Goal: Transaction & Acquisition: Book appointment/travel/reservation

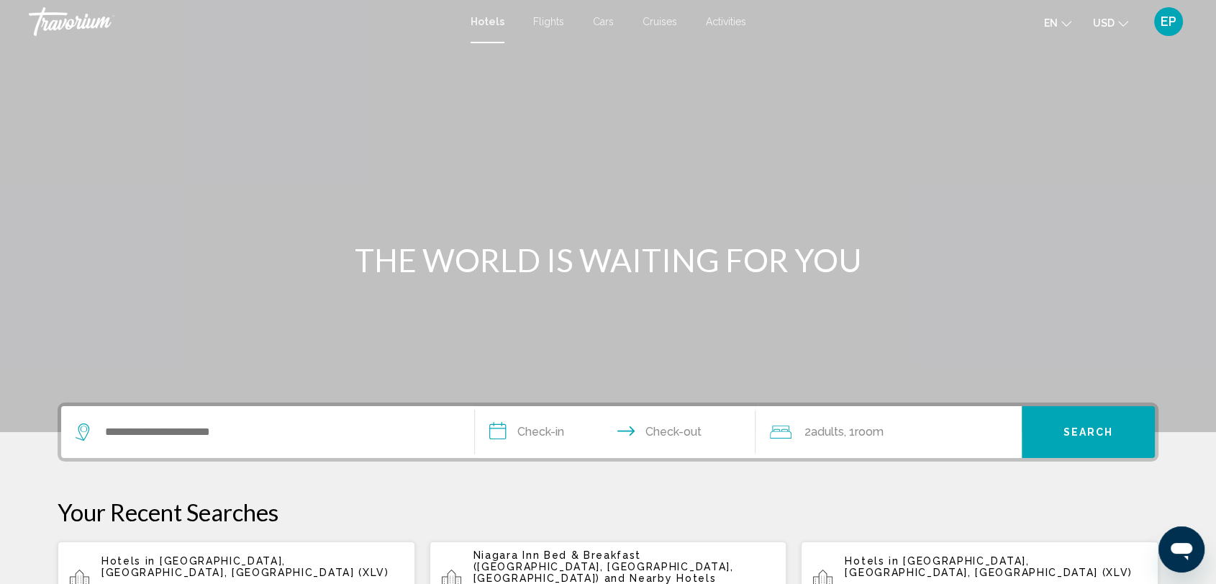
click at [1118, 24] on icon "Change currency" at bounding box center [1123, 24] width 10 height 10
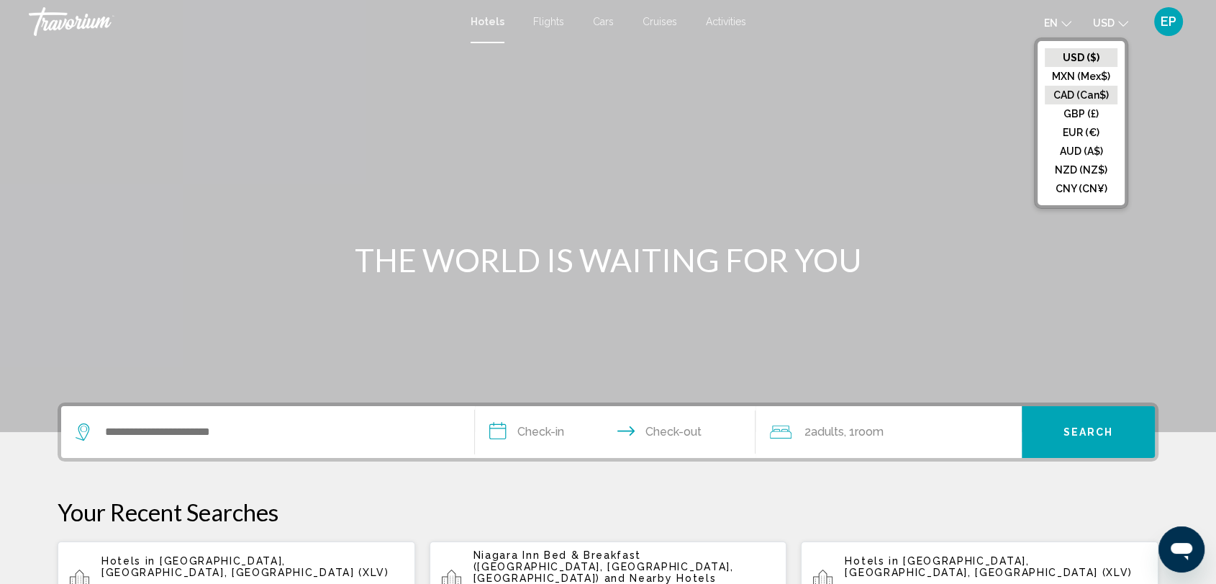
click at [1083, 96] on button "CAD (Can$)" at bounding box center [1081, 95] width 73 height 19
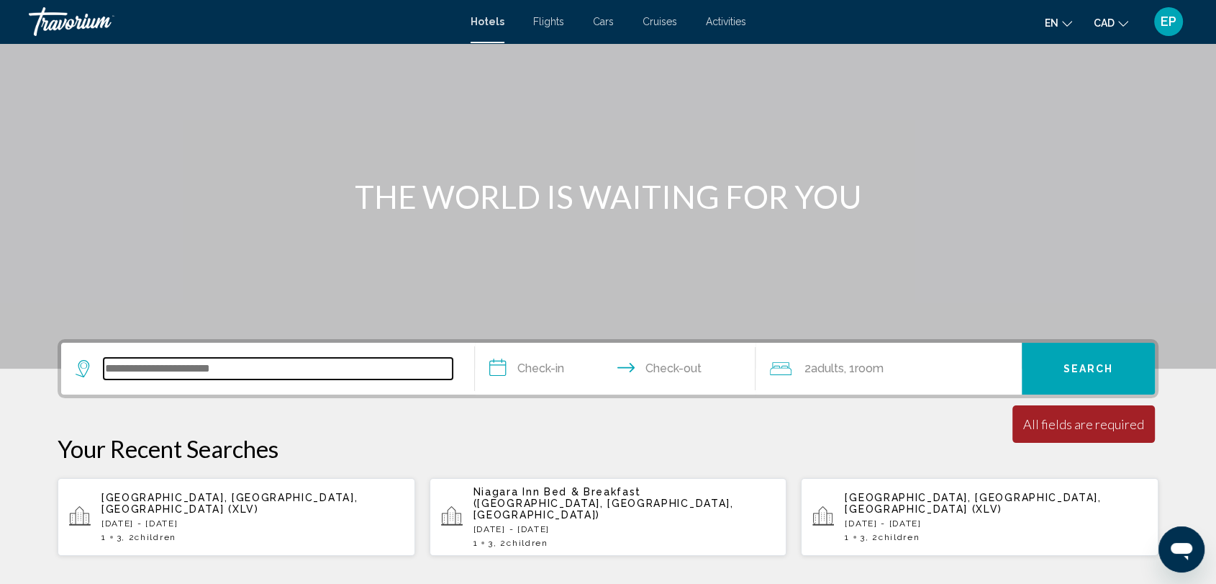
click at [257, 370] on input "Search widget" at bounding box center [278, 369] width 349 height 22
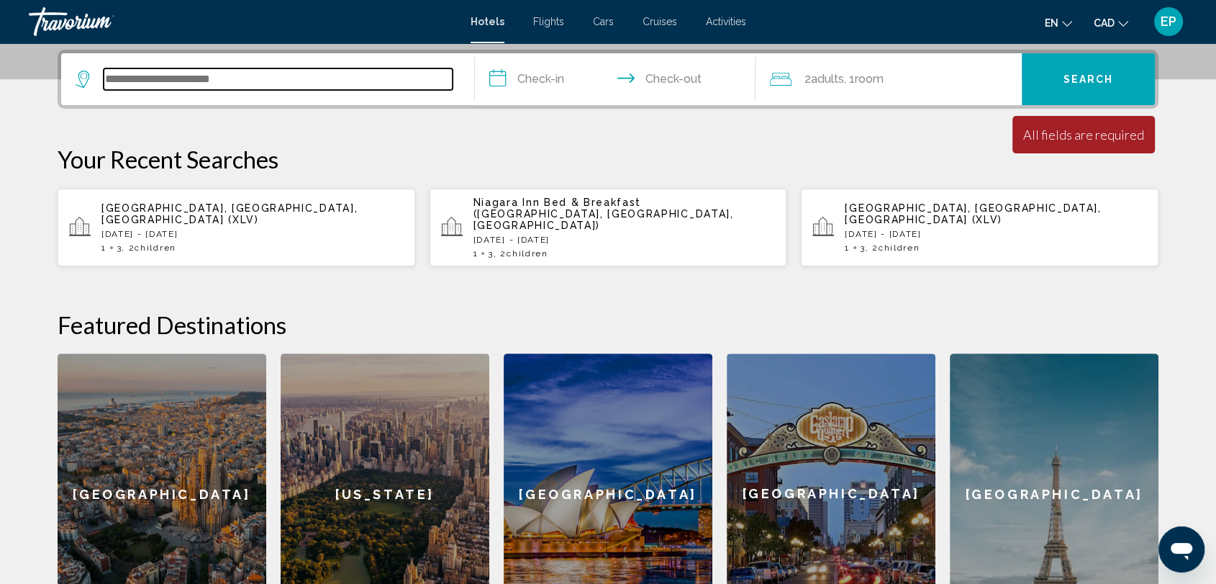
scroll to position [355, 0]
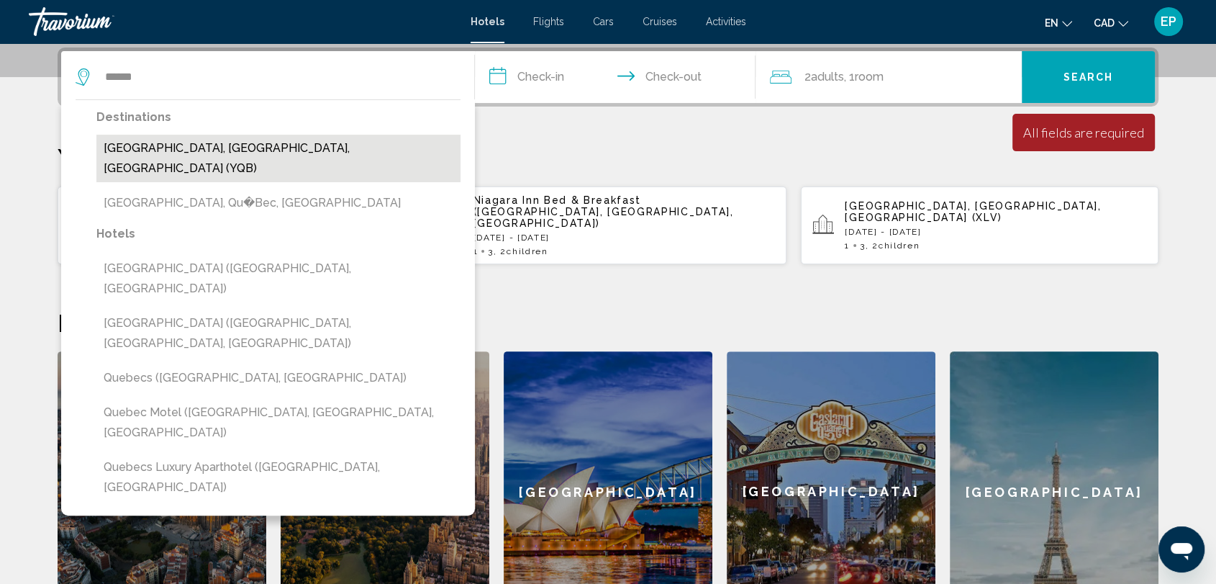
click at [204, 149] on button "[GEOGRAPHIC_DATA], [GEOGRAPHIC_DATA], [GEOGRAPHIC_DATA] (YQB)" at bounding box center [278, 159] width 364 height 48
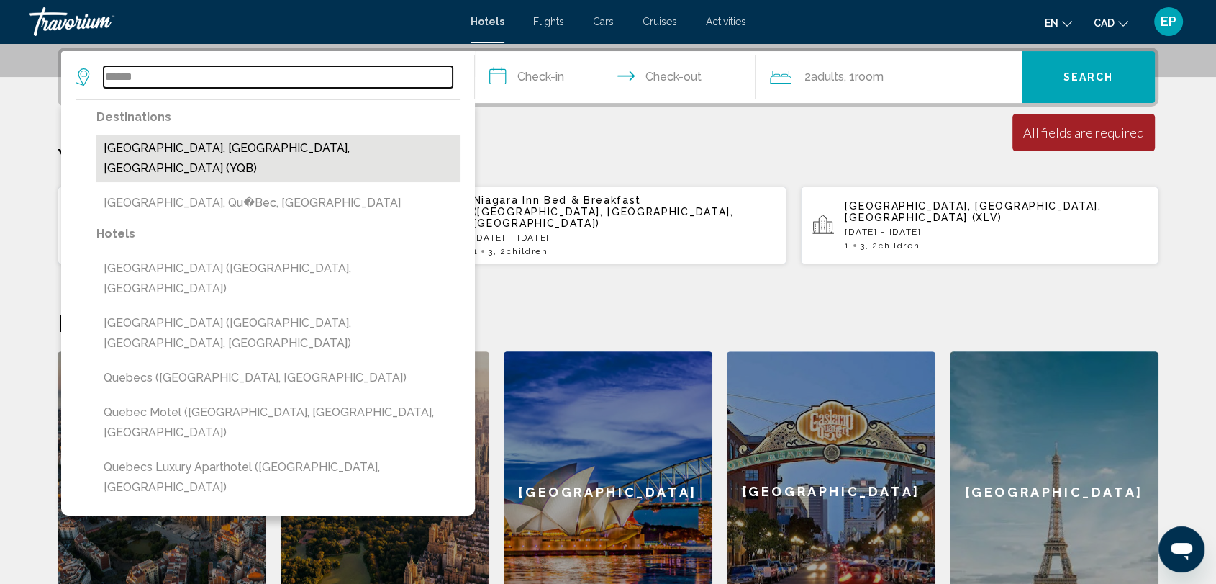
type input "**********"
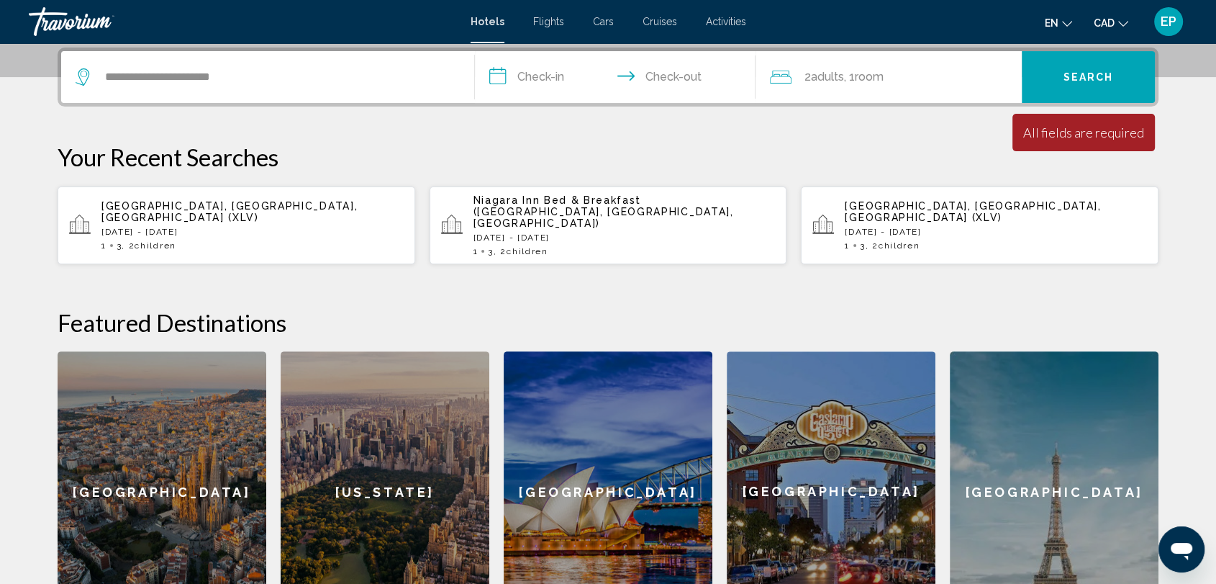
click at [545, 84] on input "**********" at bounding box center [618, 79] width 286 height 56
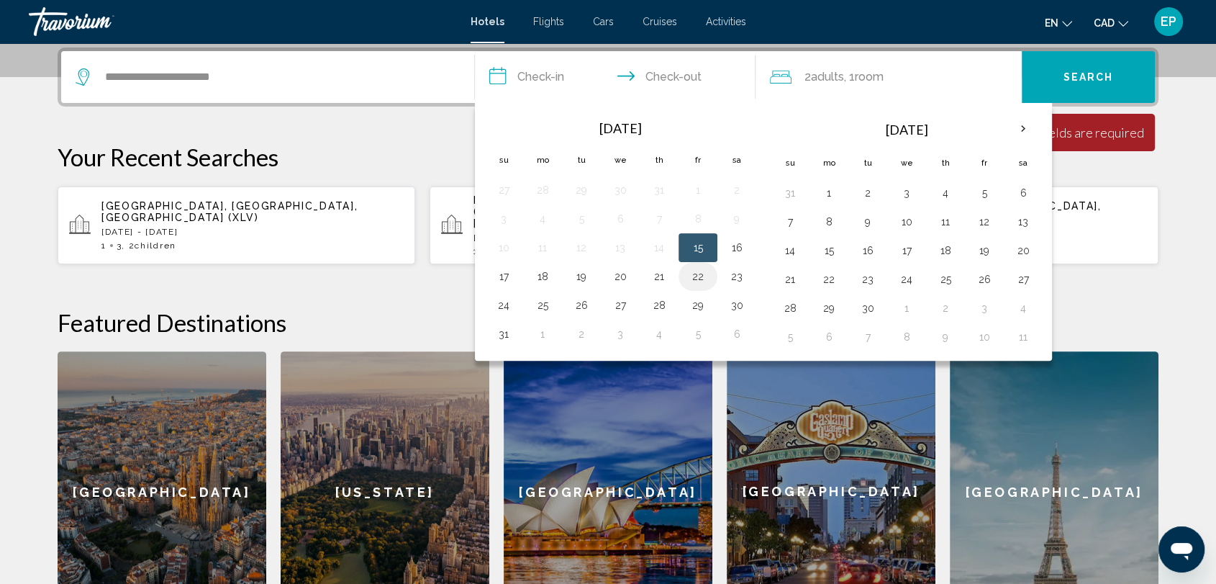
click at [700, 281] on button "22" at bounding box center [698, 276] width 23 height 20
click at [512, 304] on button "24" at bounding box center [503, 305] width 23 height 20
type input "**********"
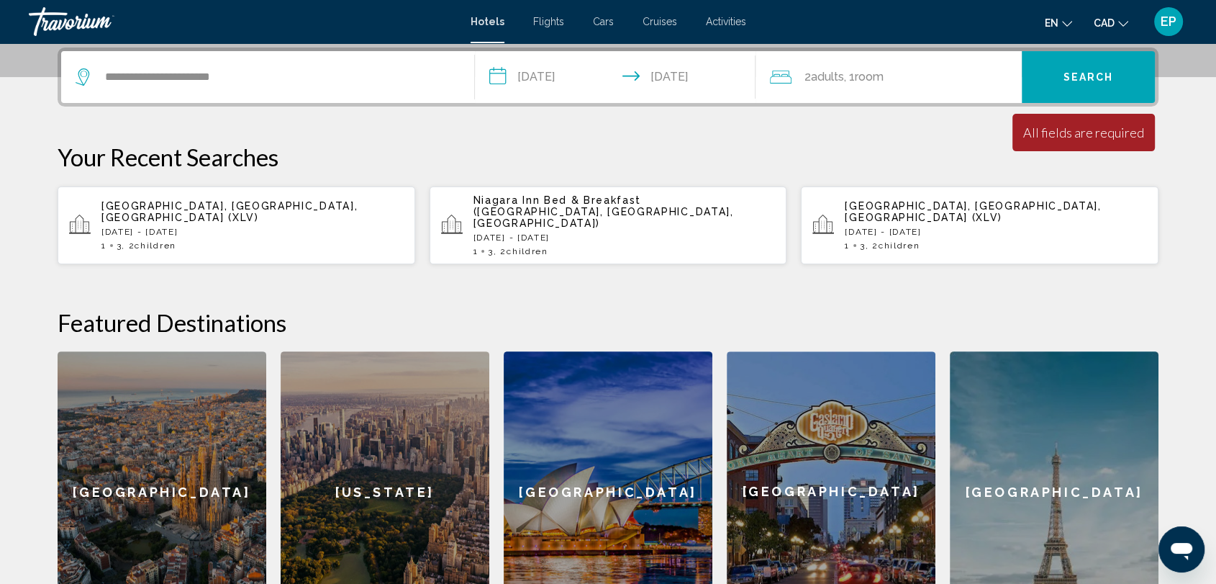
click at [820, 90] on div "2 Adult Adults , 1 Room rooms" at bounding box center [896, 77] width 252 height 52
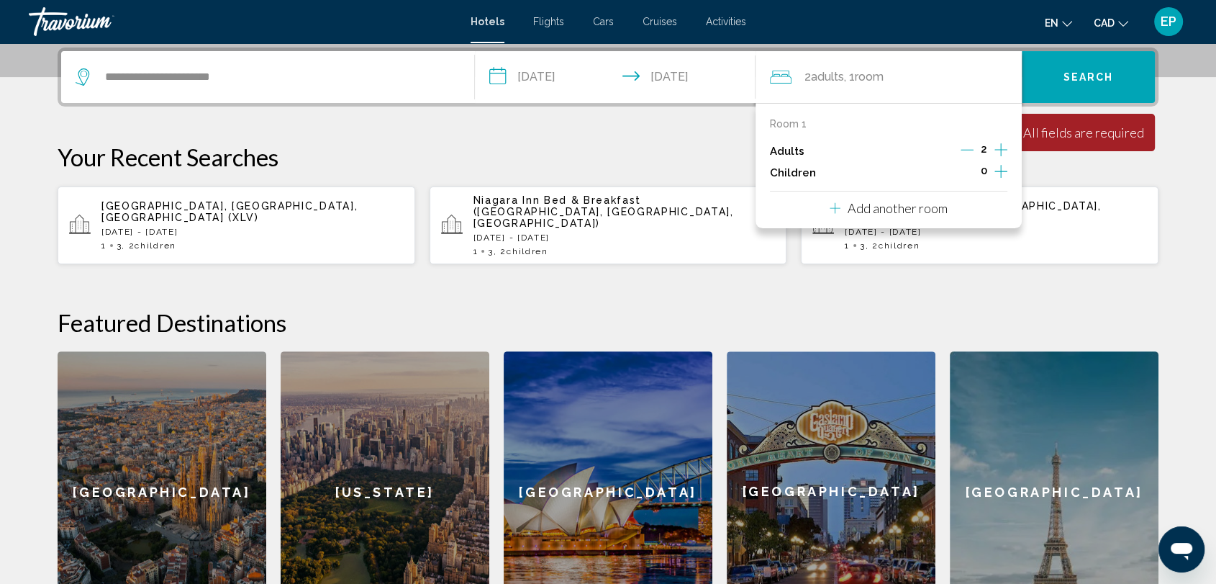
click at [999, 144] on icon "Increment adults" at bounding box center [1001, 149] width 13 height 17
click at [997, 173] on icon "Increment children" at bounding box center [1001, 171] width 13 height 17
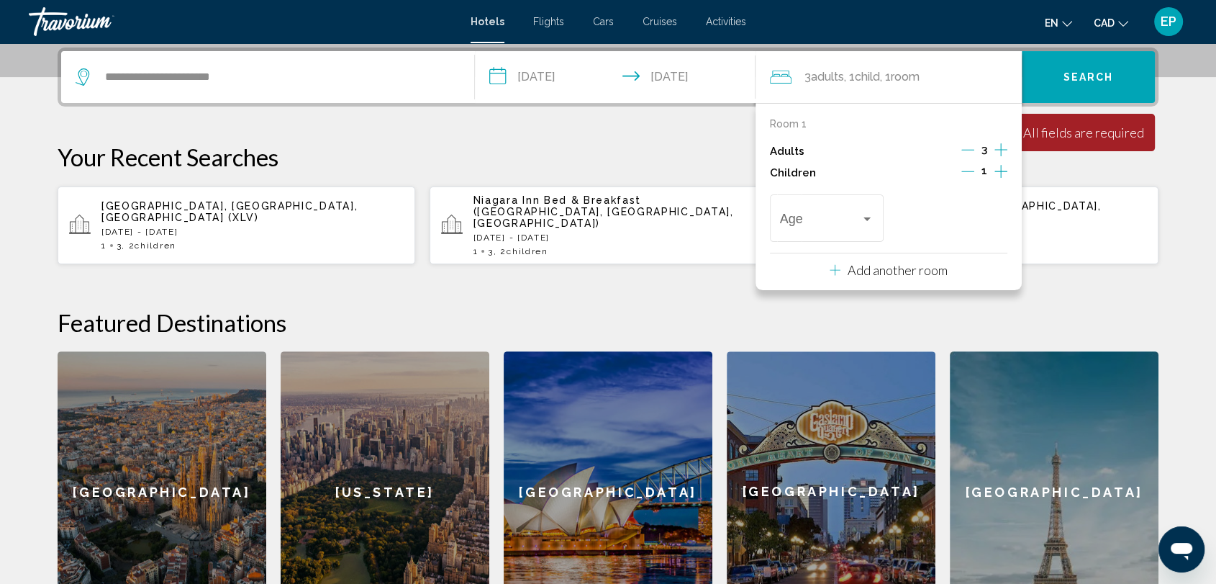
click at [1001, 171] on icon "Increment children" at bounding box center [1001, 171] width 13 height 13
click at [817, 224] on span "Travelers: 3 adults, 2 children" at bounding box center [820, 221] width 81 height 14
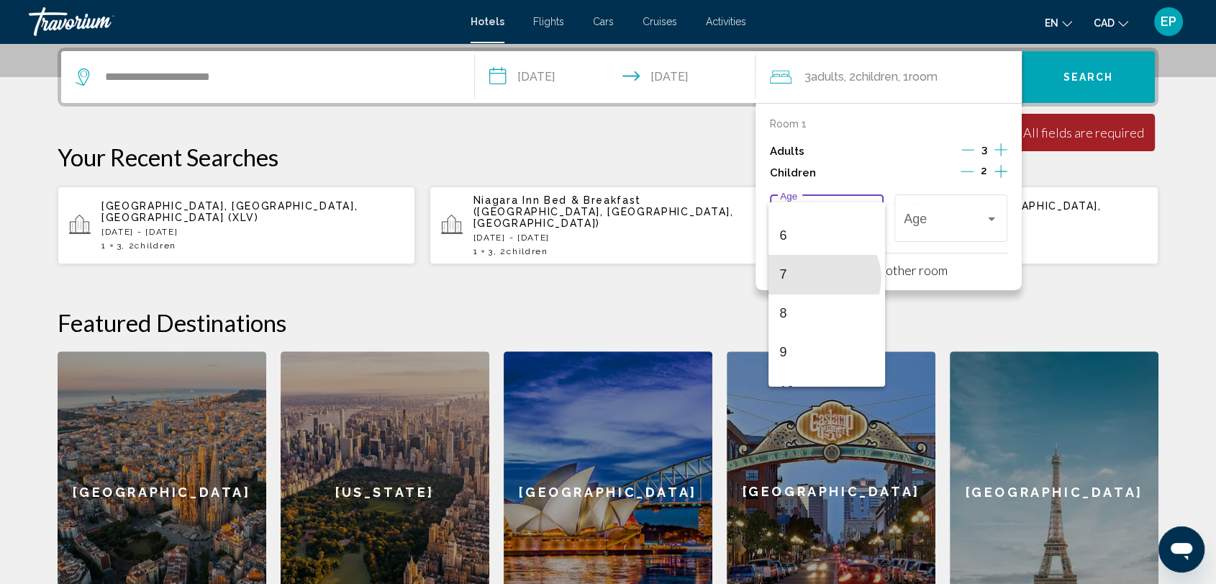
scroll to position [266, 0]
click at [785, 301] on span "9" at bounding box center [827, 305] width 94 height 39
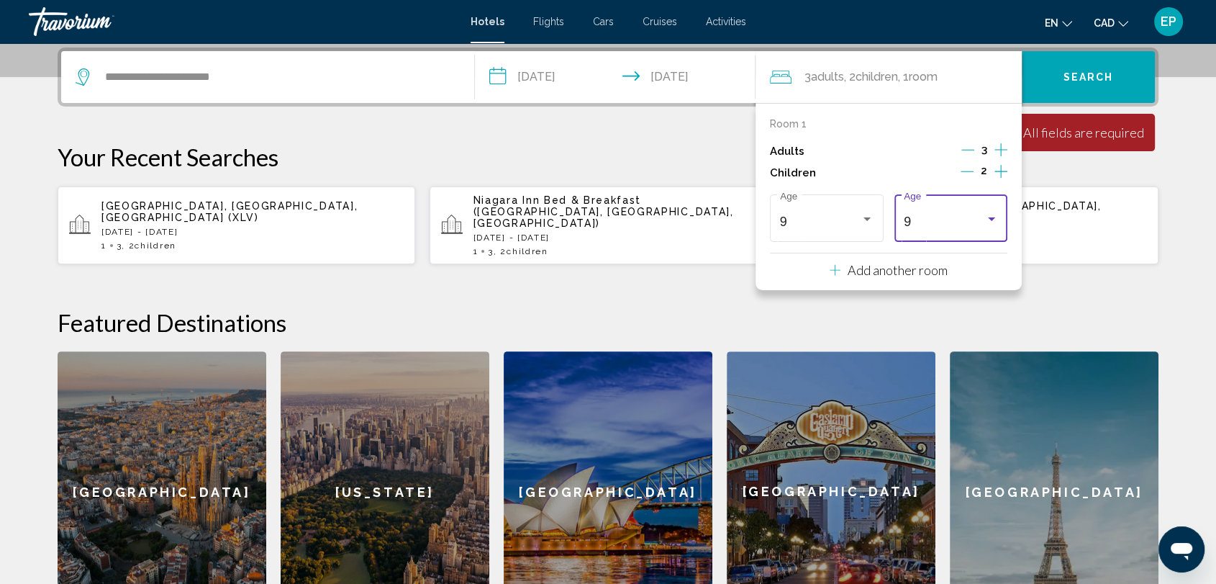
click at [940, 227] on div "9" at bounding box center [944, 221] width 81 height 14
click at [911, 201] on span "5" at bounding box center [951, 187] width 94 height 39
click at [1075, 85] on button "Search" at bounding box center [1088, 77] width 133 height 52
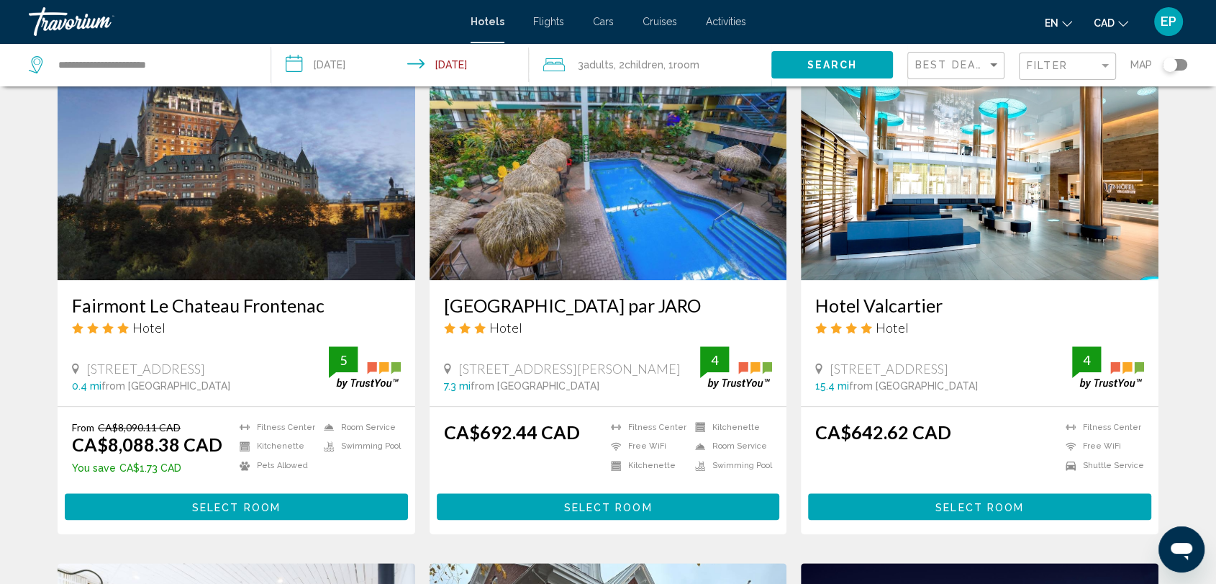
scroll to position [1159, 0]
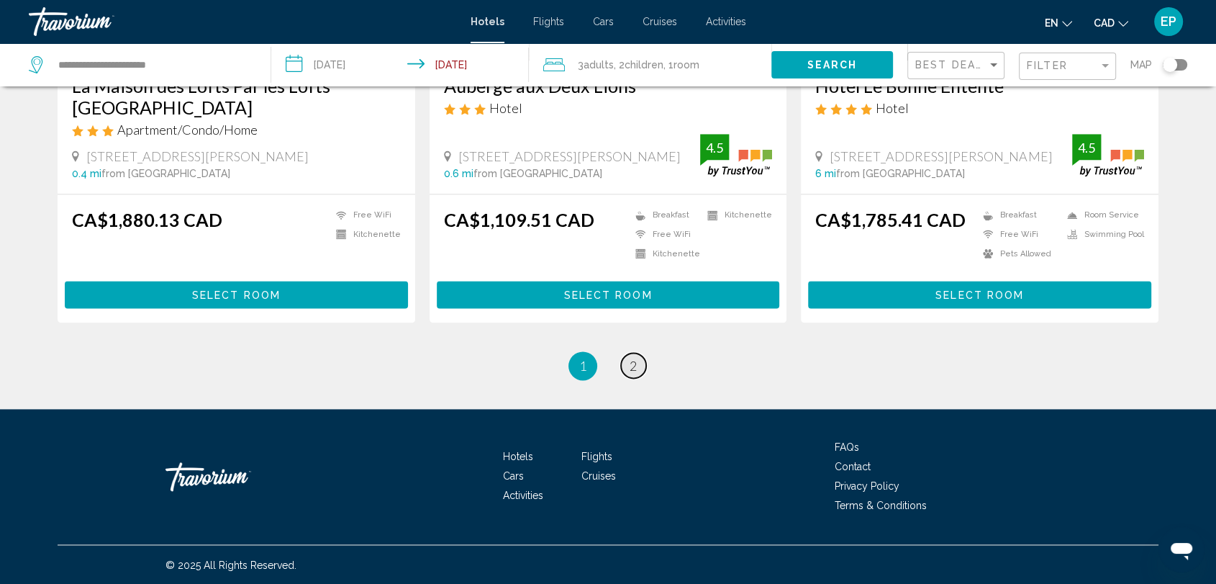
click at [633, 364] on span "2" at bounding box center [633, 366] width 7 height 16
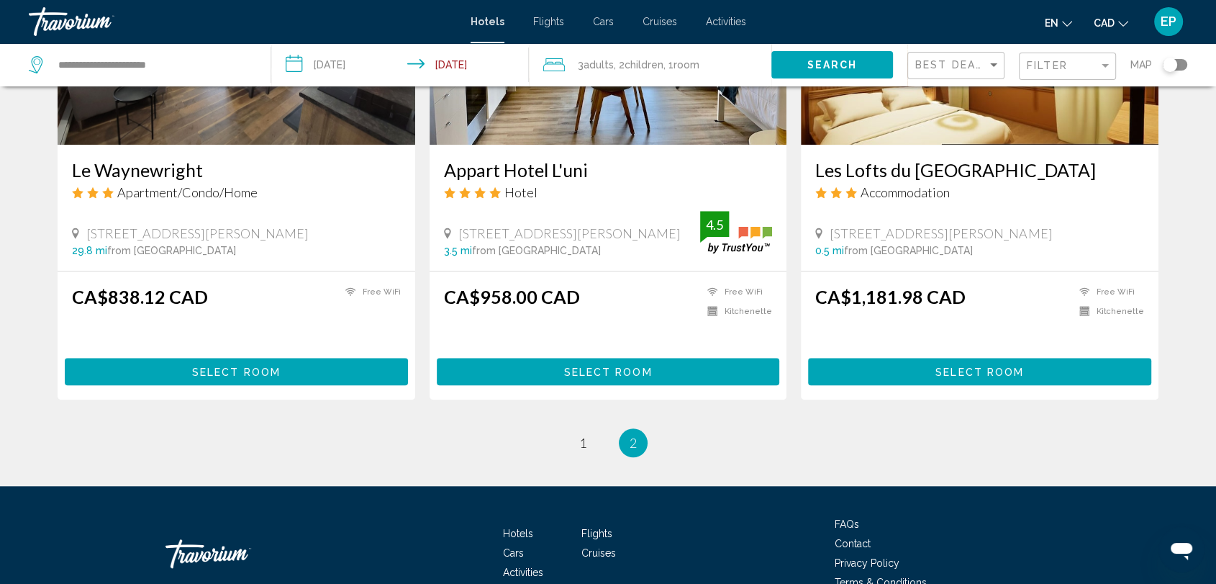
scroll to position [1293, 0]
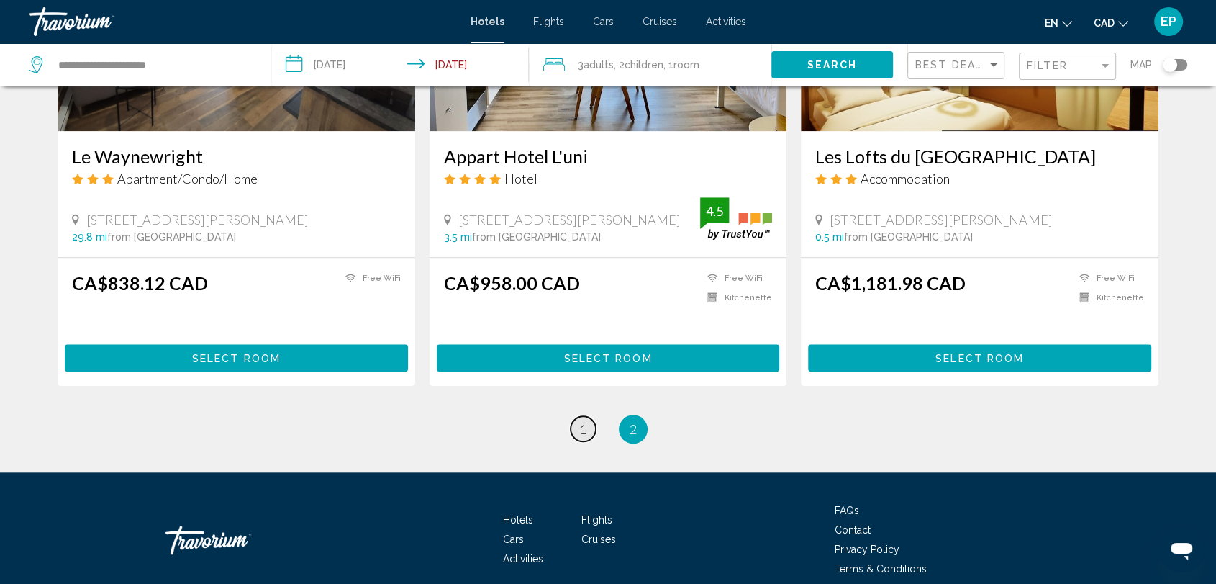
click at [582, 425] on span "1" at bounding box center [582, 429] width 7 height 16
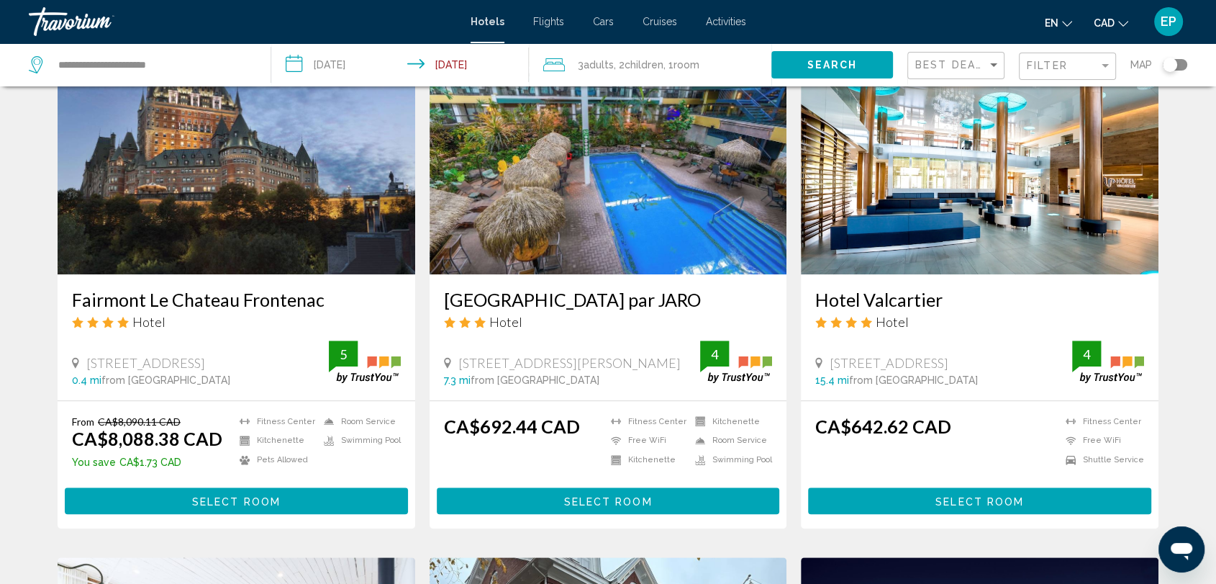
scroll to position [1172, 0]
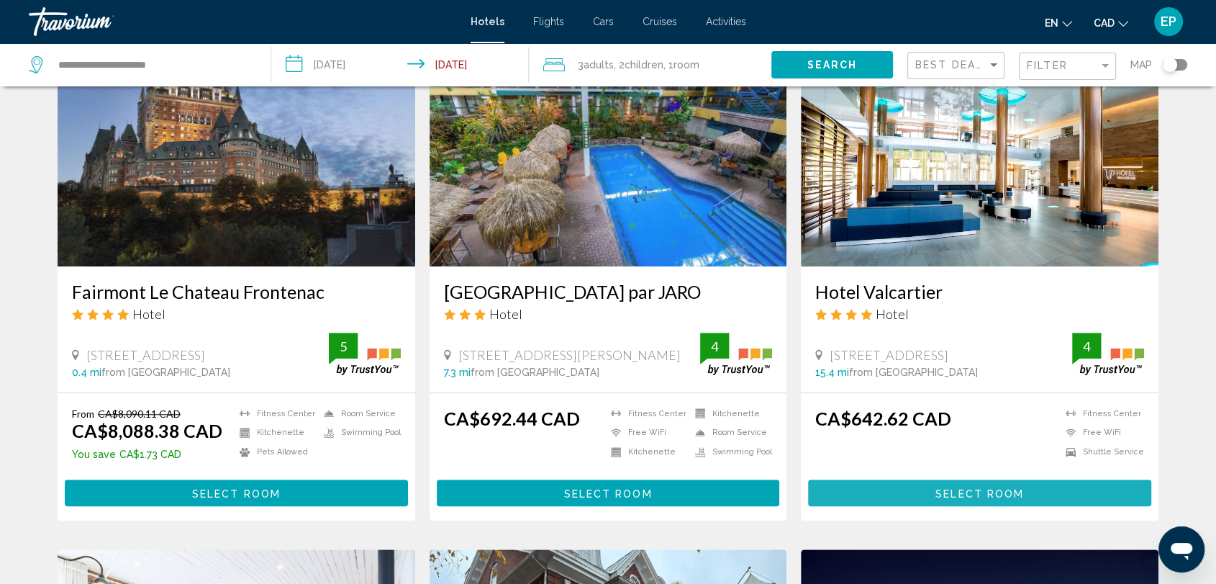
click at [943, 493] on span "Select Room" at bounding box center [980, 493] width 89 height 12
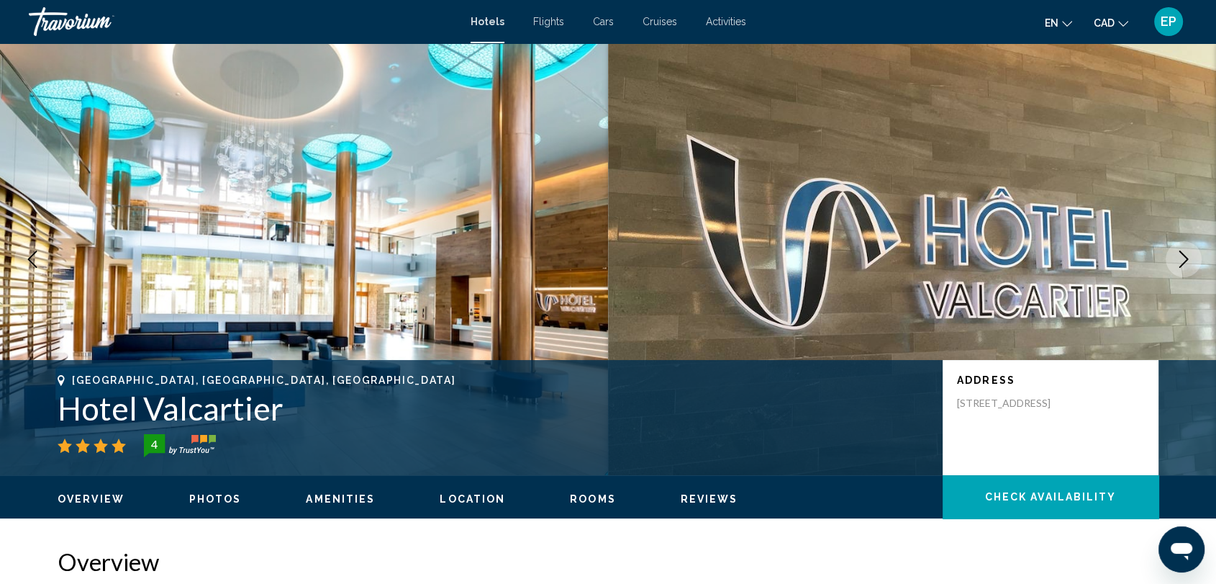
click at [1179, 260] on icon "Next image" at bounding box center [1183, 258] width 17 height 17
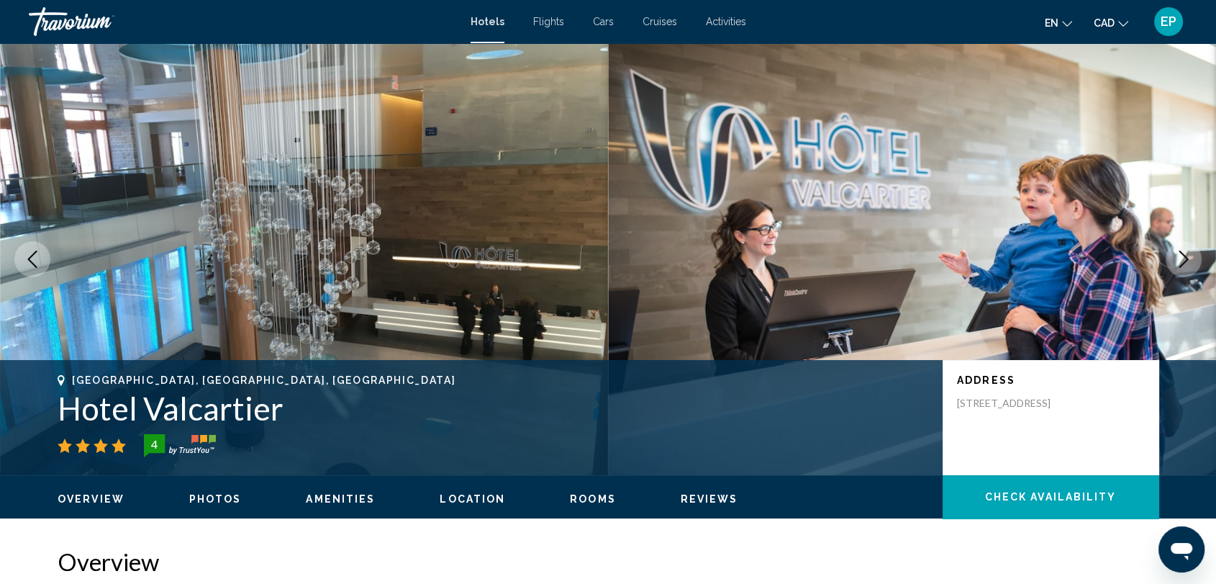
click at [1197, 258] on button "Next image" at bounding box center [1184, 259] width 36 height 36
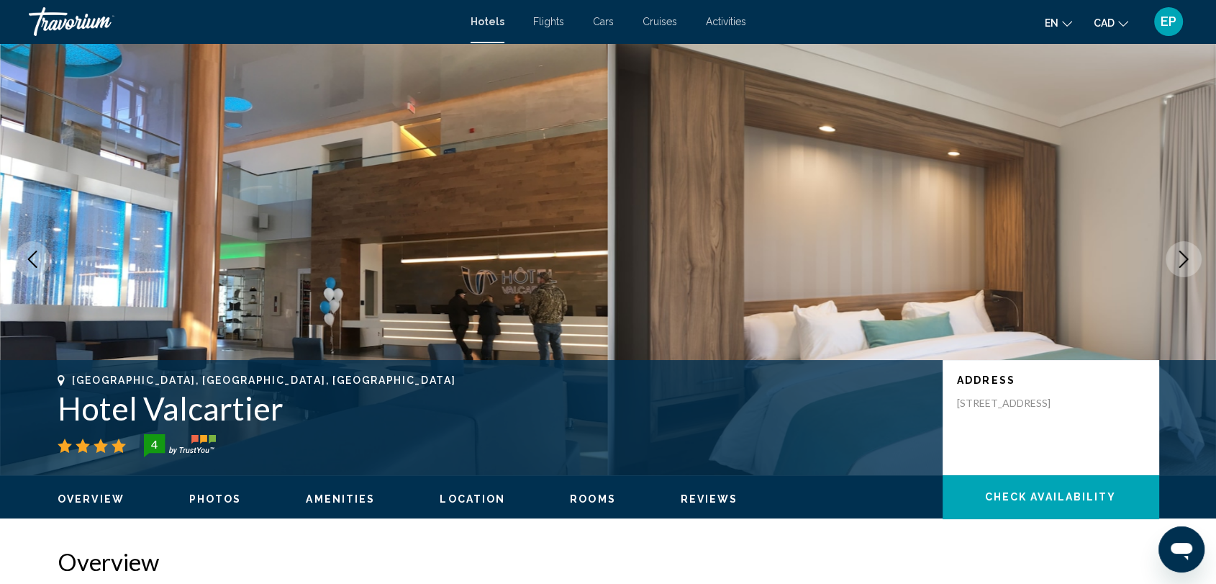
click at [1200, 258] on button "Next image" at bounding box center [1184, 259] width 36 height 36
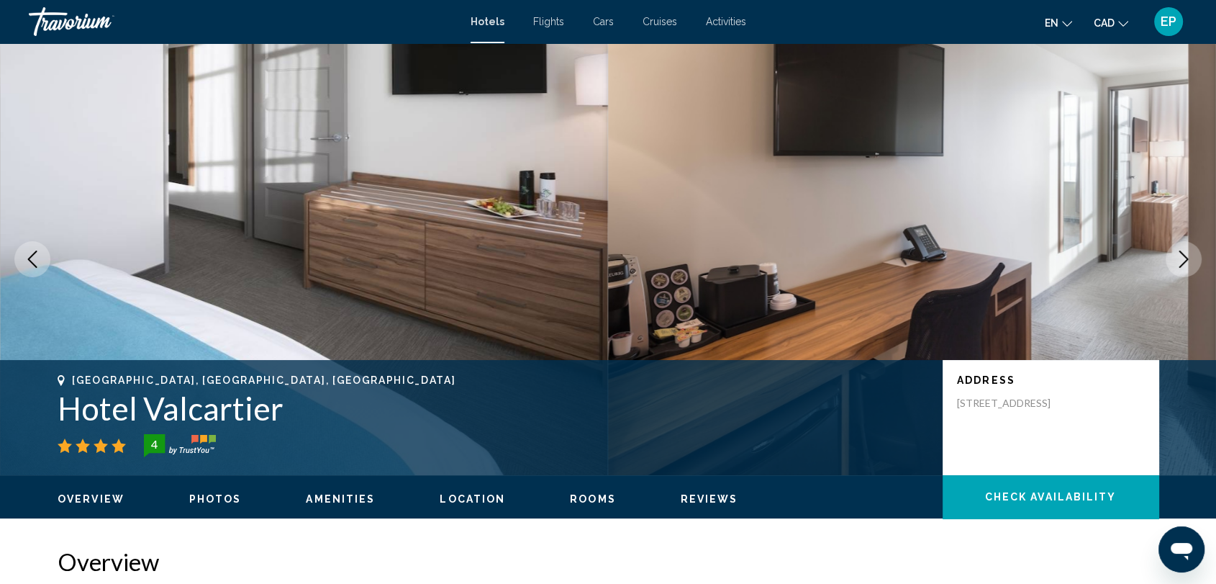
click at [1182, 263] on icon "Next image" at bounding box center [1183, 258] width 17 height 17
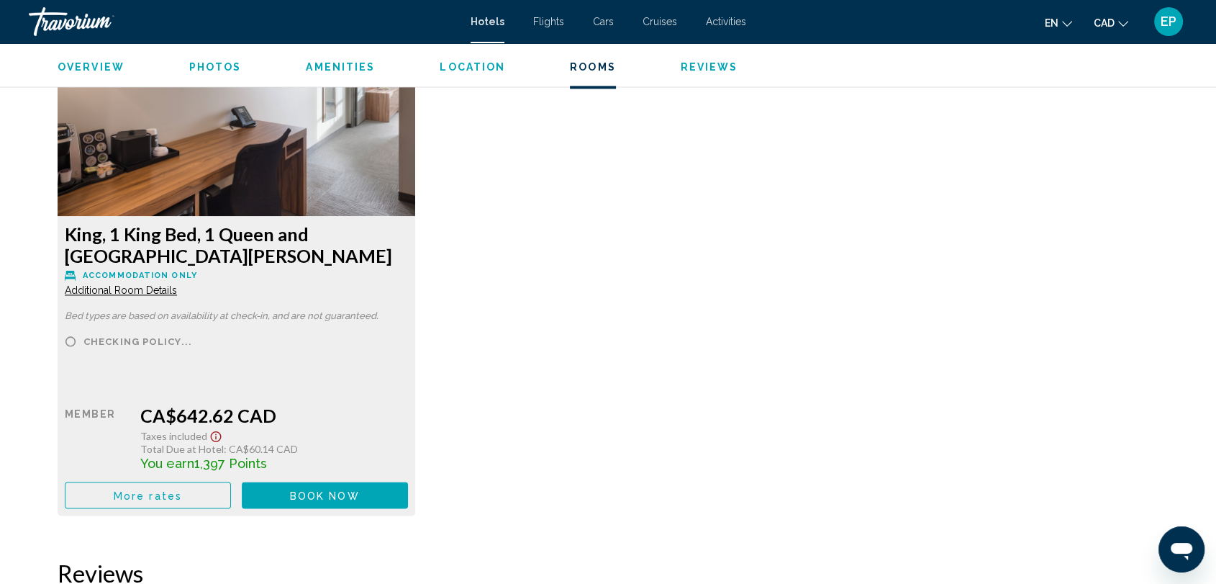
scroll to position [2011, 0]
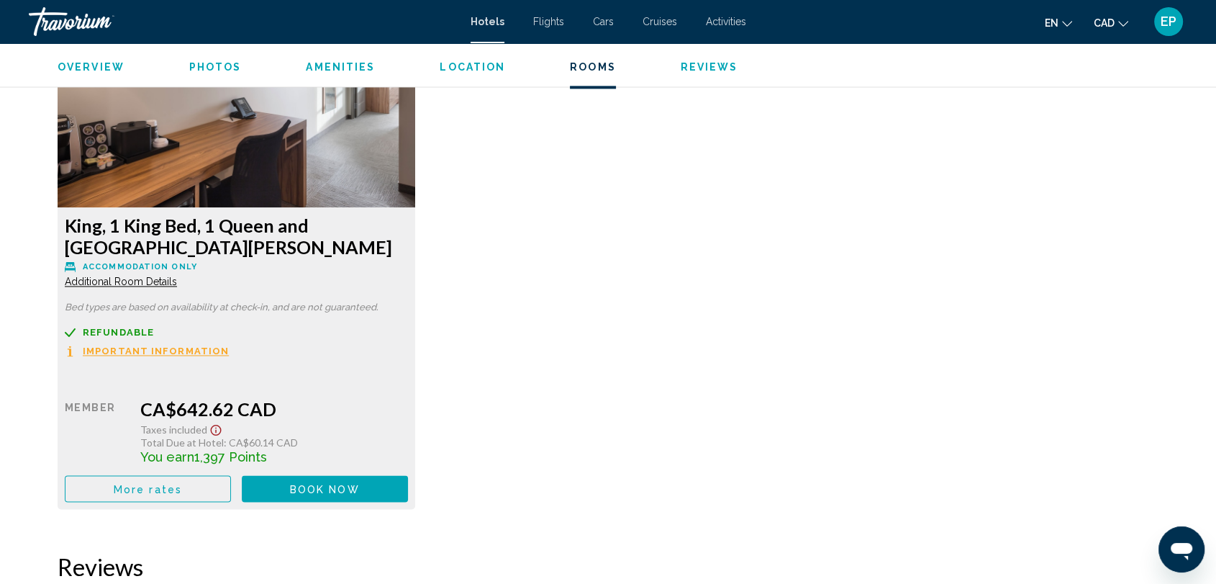
click at [137, 277] on span "Additional Room Details" at bounding box center [121, 282] width 112 height 12
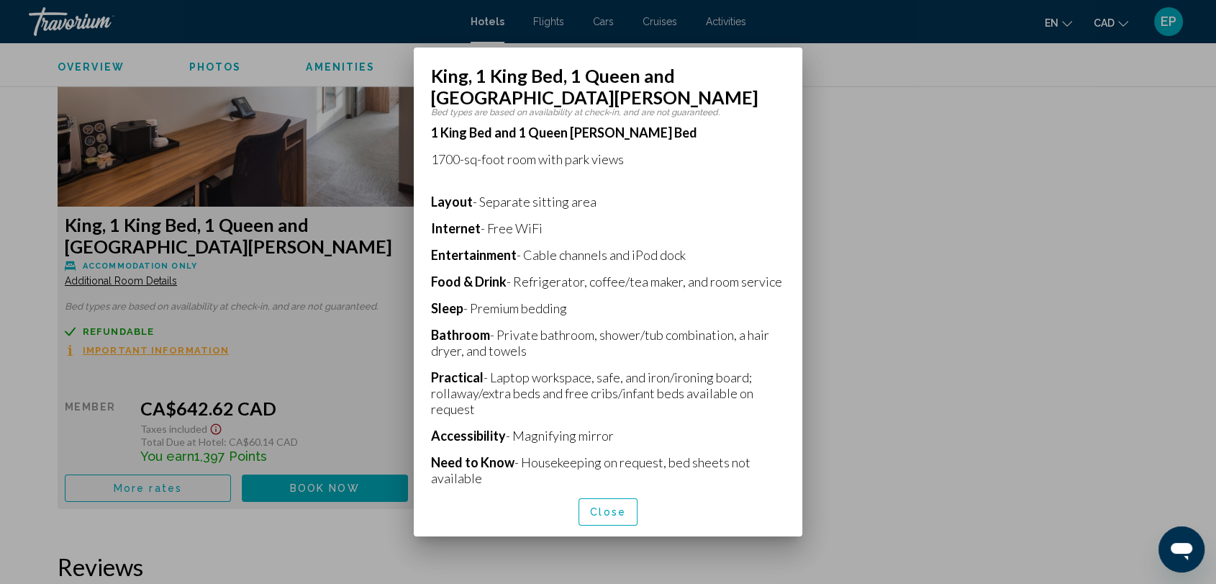
scroll to position [376, 0]
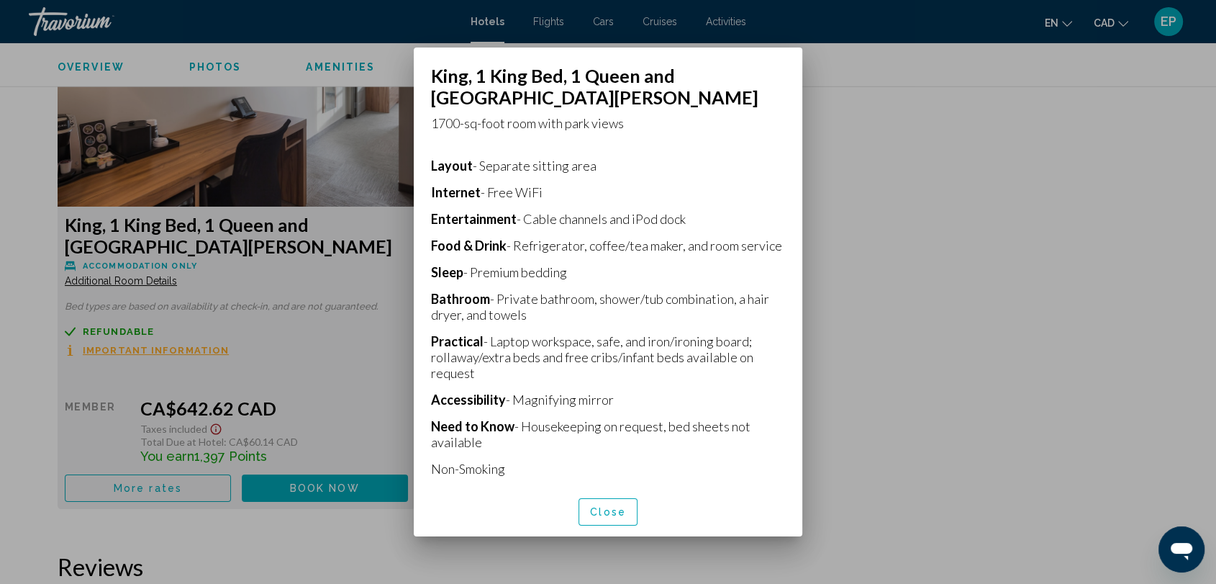
click at [600, 507] on span "Close" at bounding box center [608, 513] width 36 height 12
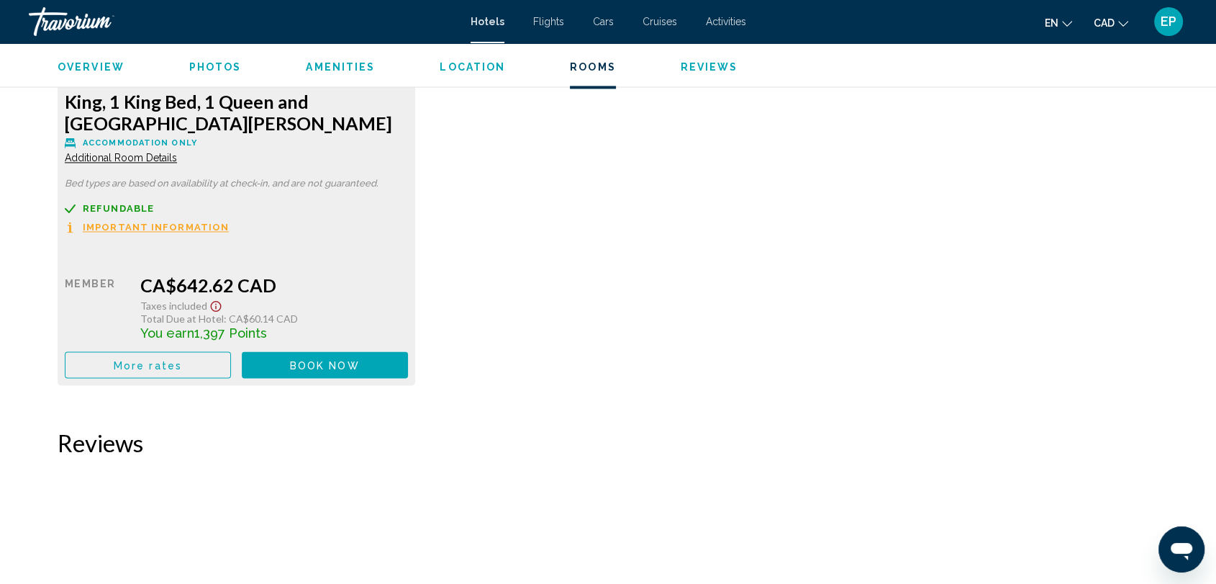
scroll to position [2133, 0]
click at [337, 371] on span "Book now" at bounding box center [325, 367] width 70 height 12
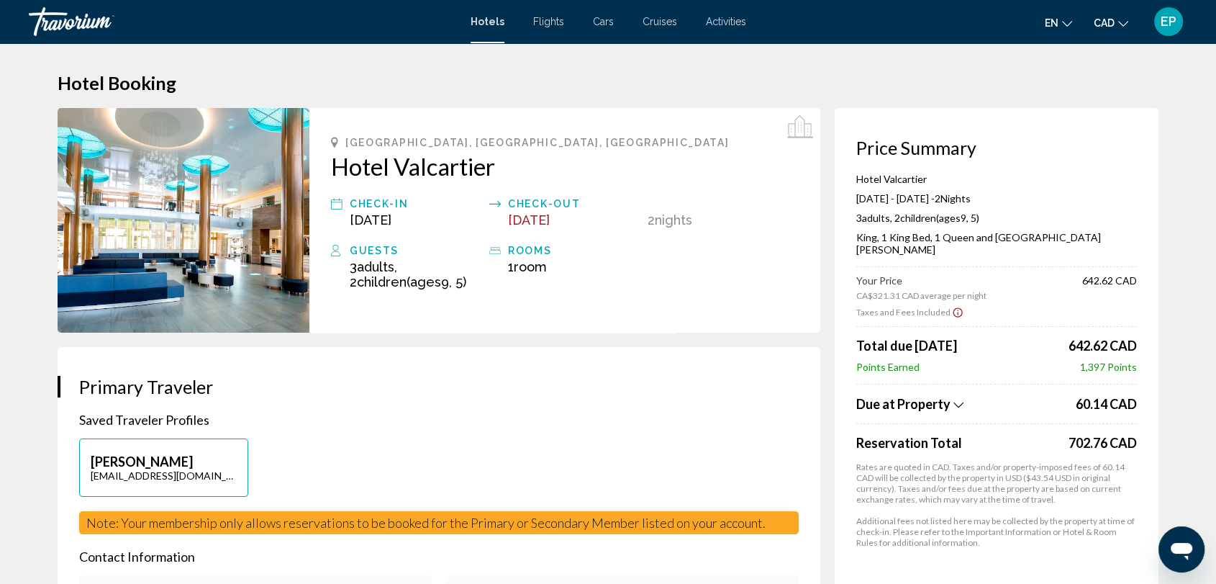
click at [954, 399] on icon "Show Taxes and Fees breakdown" at bounding box center [959, 405] width 10 height 12
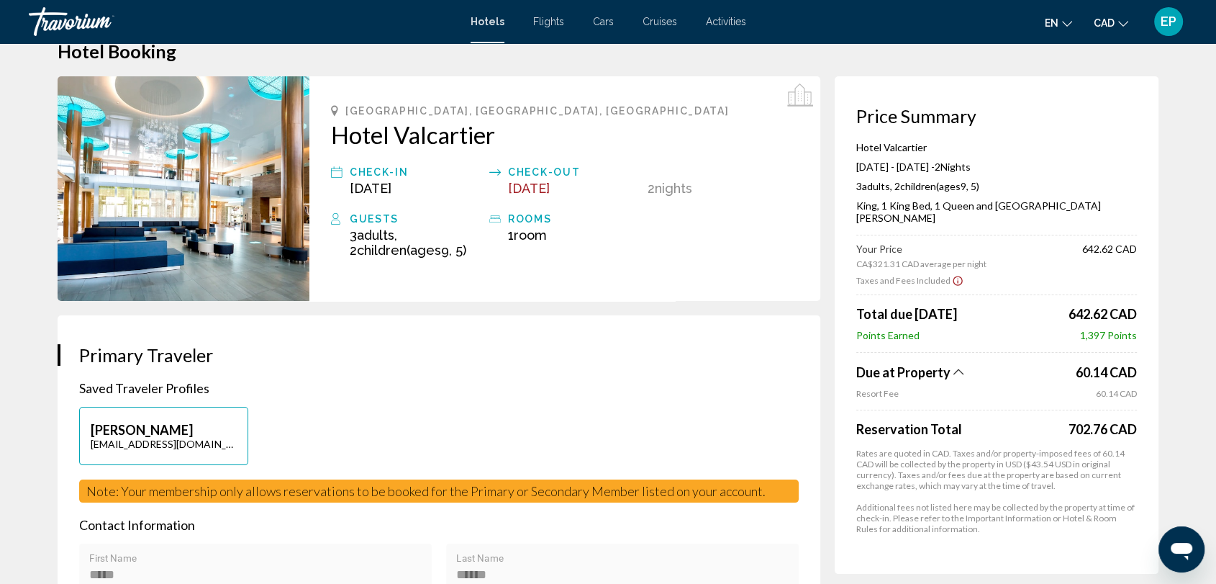
scroll to position [16, 0]
